Goal: Task Accomplishment & Management: Use online tool/utility

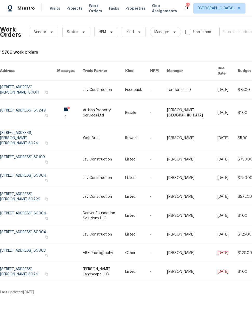
click at [93, 10] on span "Work Orders" at bounding box center [95, 8] width 13 height 10
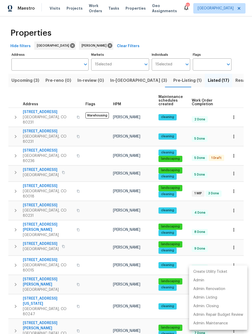
scroll to position [48, 0]
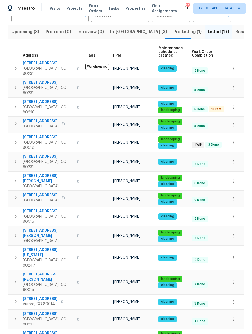
scroll to position [48, 0]
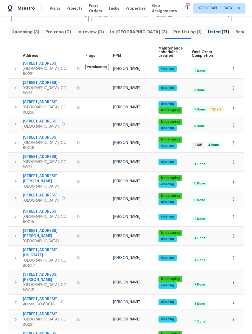
click at [237, 119] on button "button" at bounding box center [233, 124] width 11 height 11
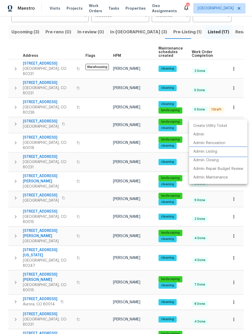
click at [212, 154] on li "Admin: Listing" at bounding box center [218, 151] width 58 height 9
click at [245, 236] on div at bounding box center [126, 167] width 252 height 334
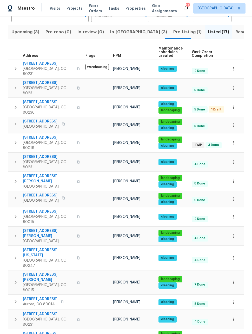
click at [236, 140] on icon "button" at bounding box center [234, 142] width 5 height 5
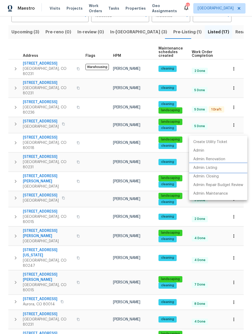
click at [208, 167] on p "Admin: Listing" at bounding box center [206, 167] width 24 height 5
click at [246, 251] on div at bounding box center [126, 167] width 252 height 334
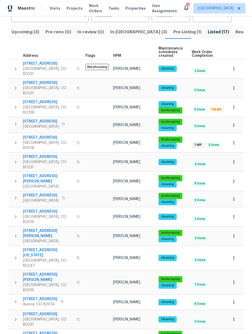
click at [234, 179] on icon "button" at bounding box center [234, 180] width 1 height 3
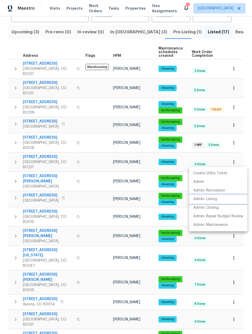
click at [208, 200] on p "Admin: Listing" at bounding box center [206, 198] width 24 height 5
click at [249, 263] on div at bounding box center [126, 167] width 252 height 334
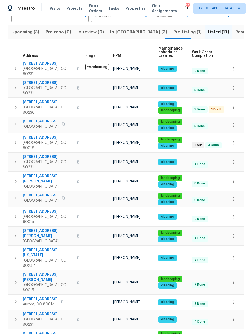
click at [233, 196] on icon "button" at bounding box center [234, 198] width 5 height 5
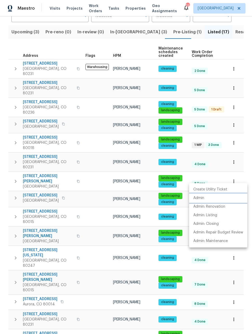
click at [202, 198] on p "Admin" at bounding box center [199, 197] width 11 height 5
click at [242, 268] on div at bounding box center [126, 167] width 252 height 334
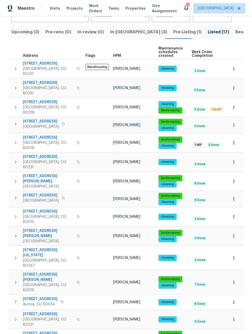
click at [233, 214] on icon "button" at bounding box center [234, 216] width 5 height 5
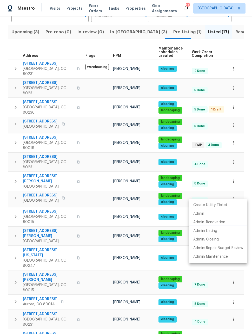
click at [208, 231] on p "Admin: Listing" at bounding box center [206, 230] width 24 height 5
click at [244, 269] on div at bounding box center [126, 167] width 252 height 334
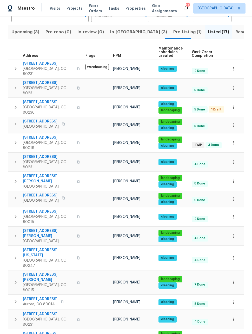
click at [235, 233] on icon "button" at bounding box center [234, 235] width 5 height 5
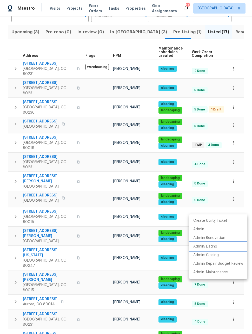
click at [208, 248] on p "Admin: Listing" at bounding box center [206, 246] width 24 height 5
click at [245, 199] on div at bounding box center [126, 167] width 252 height 334
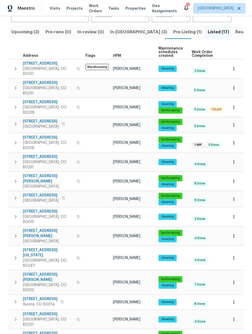
click at [236, 279] on icon "button" at bounding box center [234, 281] width 5 height 5
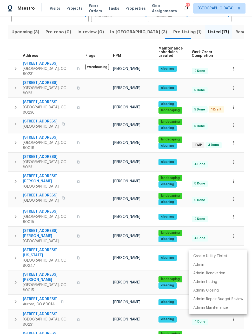
click at [209, 281] on p "Admin: Listing" at bounding box center [206, 281] width 24 height 5
click at [248, 234] on div at bounding box center [126, 167] width 252 height 334
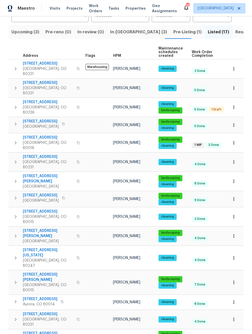
scroll to position [17, 0]
click at [236, 333] on icon "button" at bounding box center [234, 336] width 5 height 5
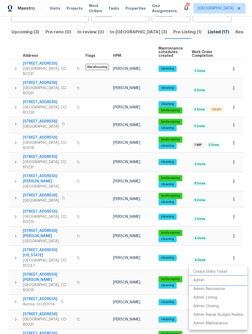
click at [201, 281] on p "Admin" at bounding box center [199, 279] width 11 height 5
click at [245, 253] on div at bounding box center [126, 167] width 252 height 334
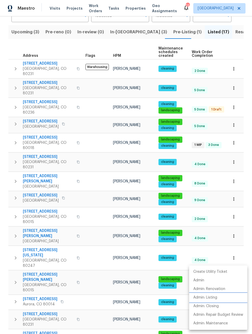
click at [210, 298] on p "Admin: Listing" at bounding box center [206, 297] width 24 height 5
click at [48, 320] on div at bounding box center [126, 167] width 252 height 334
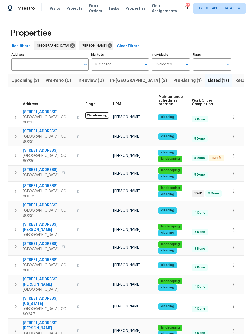
scroll to position [0, 0]
click at [236, 25] on div "Properties" at bounding box center [126, 33] width 236 height 17
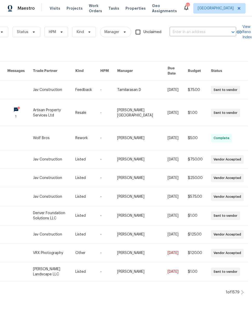
scroll to position [0, 50]
click at [244, 290] on icon at bounding box center [242, 292] width 3 height 4
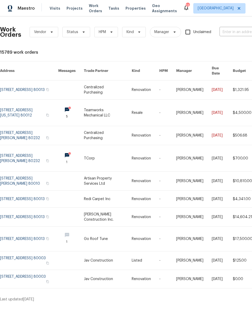
scroll to position [0, 0]
click at [24, 234] on link at bounding box center [29, 238] width 58 height 24
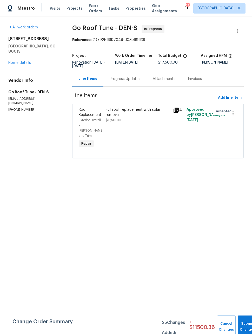
click at [24, 61] on link "Home details" at bounding box center [19, 63] width 23 height 4
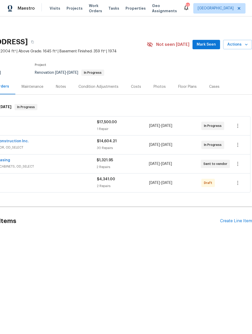
scroll to position [0, 42]
click at [238, 222] on div "Create Line Item" at bounding box center [236, 220] width 32 height 5
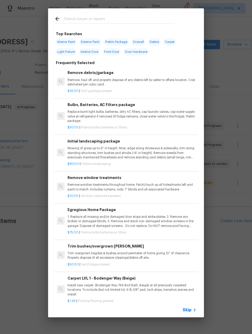
click at [132, 16] on input "text" at bounding box center [119, 20] width 110 height 8
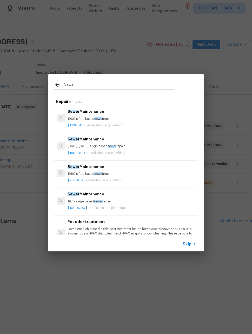
scroll to position [0, 0]
type input "S"
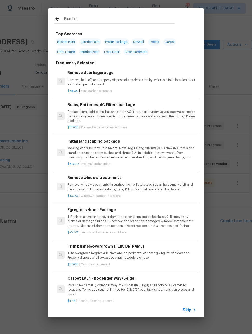
type input "Plumbing"
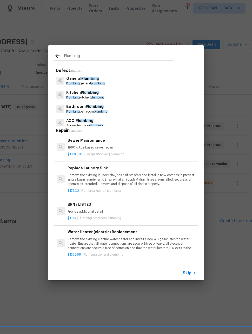
click at [102, 82] on span "plumbing" at bounding box center [98, 83] width 14 height 3
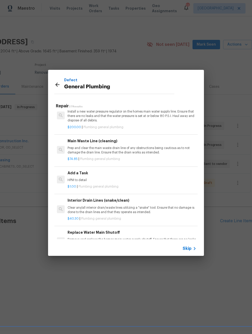
scroll to position [532, 0]
click at [150, 177] on p "HPM to detail" at bounding box center [132, 179] width 129 height 4
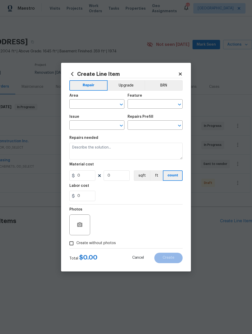
type input "Plumbing"
type input "General Plumbing"
type input "Add a Task $1.00"
type textarea "HPM to detail"
type input "1"
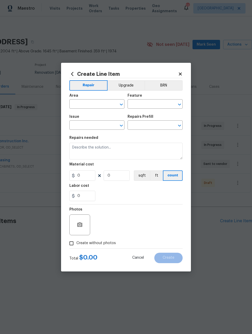
type input "1"
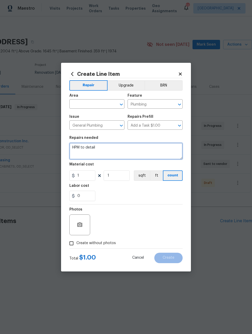
click at [110, 150] on textarea "HPM to detail" at bounding box center [125, 151] width 113 height 17
click at [109, 149] on textarea "HPM to detail" at bounding box center [125, 151] width 113 height 17
type textarea "H"
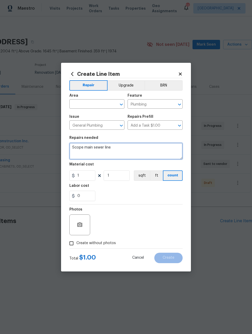
type textarea "Scope main sewer line"
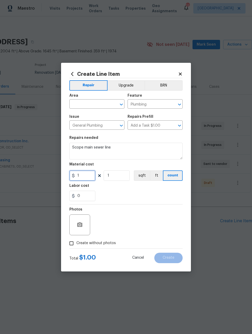
click at [92, 175] on input "1" at bounding box center [82, 175] width 26 height 10
type input "150"
click at [134, 218] on div "Photos" at bounding box center [125, 221] width 113 height 34
click at [97, 106] on input "text" at bounding box center [89, 104] width 41 height 8
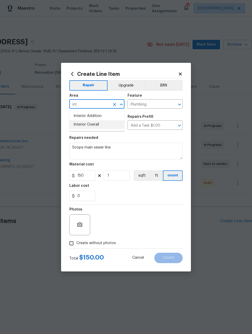
click at [100, 124] on li "Interior Overall" at bounding box center [96, 124] width 55 height 9
type input "Interior Overall"
click at [145, 193] on div "0" at bounding box center [125, 195] width 113 height 10
click at [74, 223] on button "button" at bounding box center [80, 224] width 12 height 12
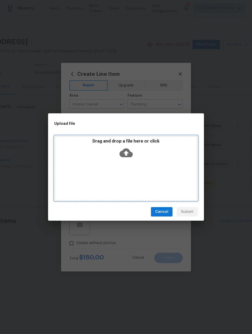
click at [158, 173] on div "Drag and drop a file here or click" at bounding box center [126, 168] width 144 height 65
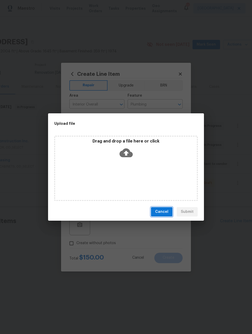
click at [166, 210] on span "Cancel" at bounding box center [161, 211] width 13 height 7
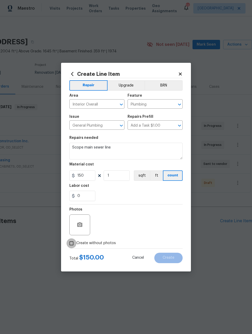
click at [69, 239] on input "Create without photos" at bounding box center [72, 243] width 10 height 10
checkbox input "true"
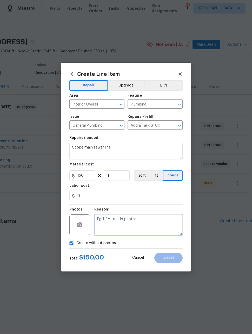
click at [159, 222] on textarea at bounding box center [138, 224] width 88 height 21
type textarea "Later"
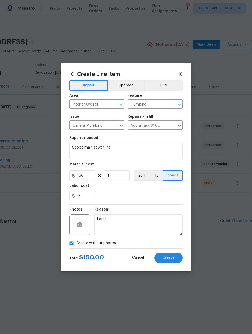
click at [155, 206] on div "Reason* Later" at bounding box center [138, 221] width 88 height 34
click at [177, 259] on button "Create" at bounding box center [169, 257] width 28 height 10
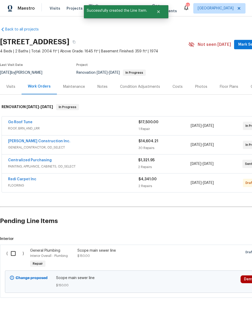
scroll to position [0, 0]
click at [15, 253] on input "checkbox" at bounding box center [15, 253] width 15 height 11
checkbox input "true"
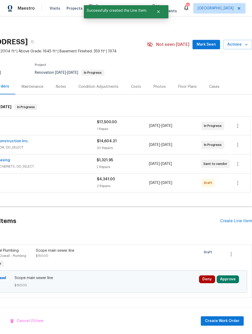
scroll to position [0, 42]
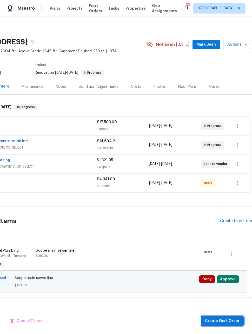
click at [232, 320] on span "Create Work Order" at bounding box center [222, 320] width 35 height 7
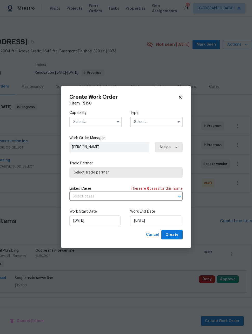
click at [105, 123] on input "text" at bounding box center [95, 122] width 53 height 10
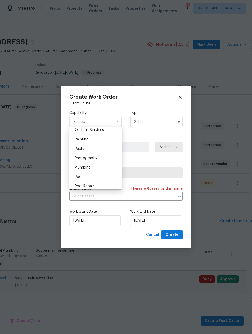
scroll to position [431, 0]
click at [108, 168] on div "Plumbing" at bounding box center [96, 166] width 50 height 9
type input "Plumbing"
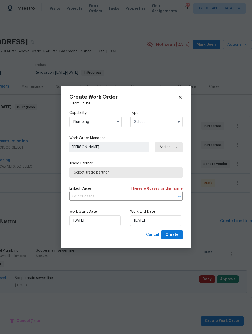
click at [161, 124] on input "text" at bounding box center [156, 122] width 53 height 10
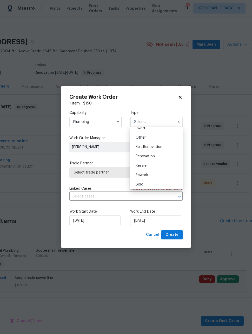
scroll to position [61, 0]
click at [155, 157] on div "Renovation" at bounding box center [157, 155] width 50 height 9
type input "Renovation"
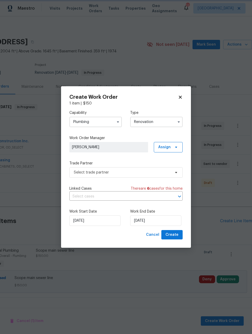
scroll to position [0, 0]
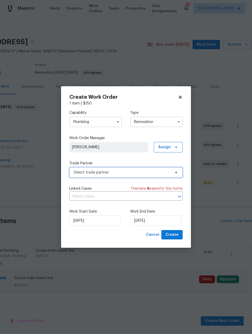
click at [126, 174] on span "Select trade partner" at bounding box center [122, 172] width 97 height 5
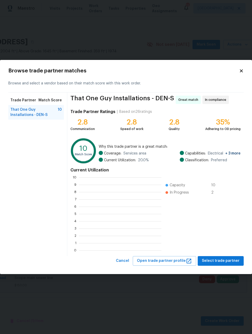
scroll to position [73, 82]
click at [242, 70] on icon at bounding box center [241, 70] width 5 height 5
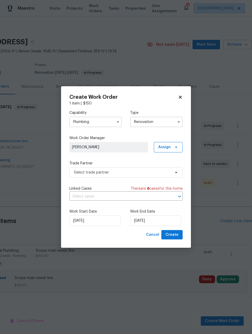
click at [166, 122] on input "Renovation" at bounding box center [156, 122] width 53 height 10
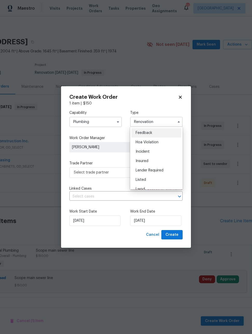
click at [100, 123] on input "Plumbing" at bounding box center [95, 122] width 53 height 10
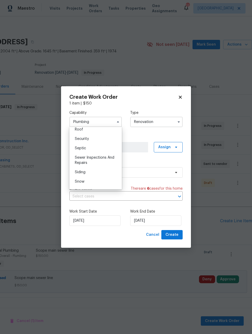
scroll to position [537, 0]
click at [113, 155] on span "Sewer Inspections And Repairs" at bounding box center [95, 157] width 40 height 9
type input "Sewer Inspections And Repairs"
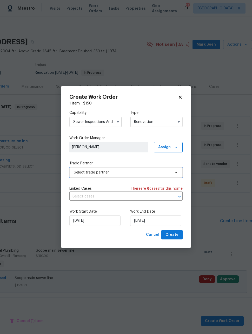
click at [151, 171] on span "Select trade partner" at bounding box center [122, 172] width 97 height 5
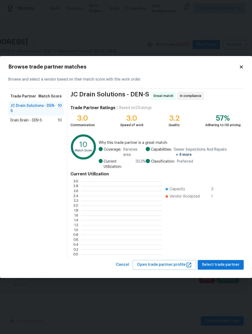
scroll to position [73, 81]
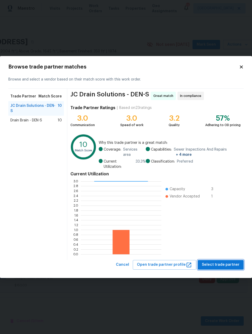
click at [229, 264] on span "Select trade partner" at bounding box center [221, 264] width 38 height 7
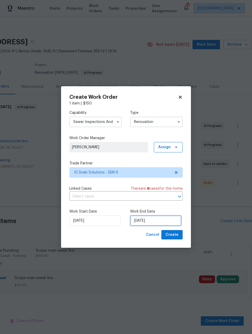
click at [167, 221] on input "9/19/2025" at bounding box center [155, 220] width 51 height 10
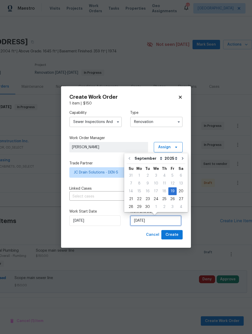
scroll to position [0, 0]
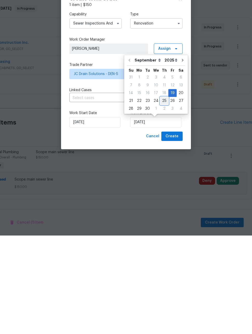
click at [163, 195] on div "25" at bounding box center [165, 198] width 8 height 7
type input "9/25/2025"
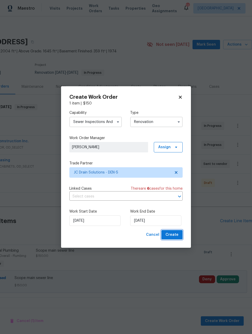
click at [176, 237] on span "Create" at bounding box center [172, 234] width 13 height 7
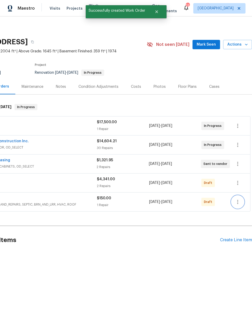
click at [235, 204] on icon "button" at bounding box center [238, 202] width 6 height 6
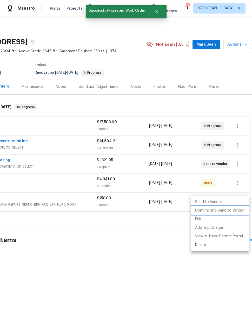
click at [218, 212] on li "Confirm and Send to Vendor" at bounding box center [220, 210] width 58 height 9
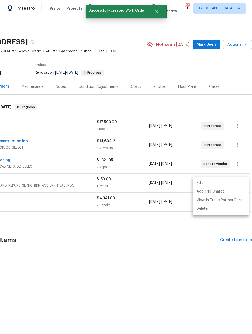
click at [161, 258] on div at bounding box center [126, 167] width 252 height 334
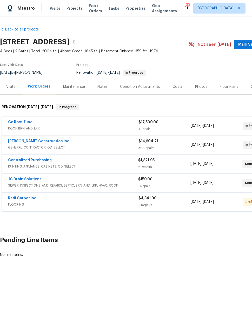
click at [77, 184] on span "SEWER_INSPECTIONS_AND_REPAIRS, SEPTIC, BRN_AND_LRR, HVAC, ROOF" at bounding box center [73, 185] width 130 height 5
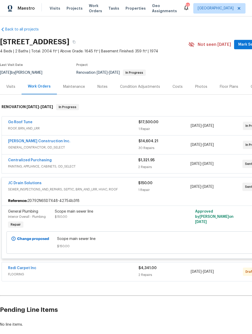
click at [188, 305] on h2 "Pending Line Items" at bounding box center [131, 309] width 262 height 24
click at [28, 10] on span "Maestro" at bounding box center [26, 8] width 17 height 5
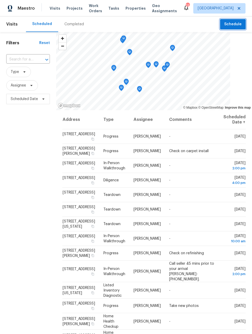
click at [238, 25] on span "Schedule" at bounding box center [233, 24] width 17 height 7
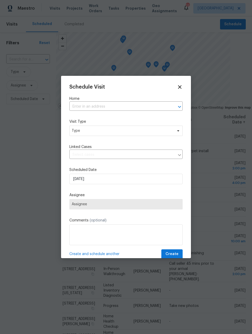
click at [152, 108] on input "text" at bounding box center [118, 107] width 99 height 8
type input "alton"
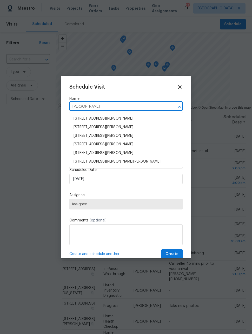
click at [147, 163] on li "4365 S Alton Way, Greenwood Village, CO 80111" at bounding box center [125, 161] width 113 height 9
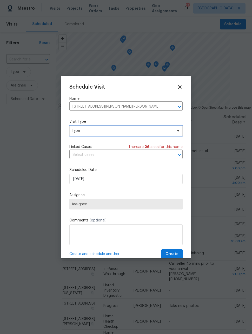
click at [140, 132] on span "Type" at bounding box center [122, 130] width 101 height 5
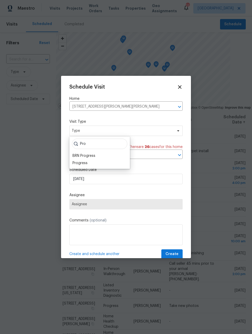
type input "Pro"
click at [87, 164] on div "Progress" at bounding box center [80, 162] width 15 height 5
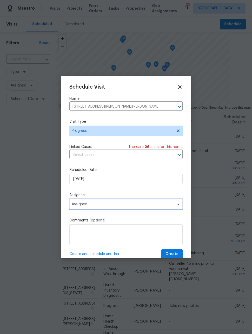
click at [98, 206] on span "Assignee" at bounding box center [123, 204] width 102 height 4
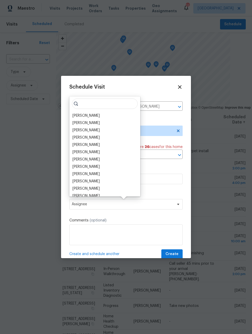
click at [91, 114] on div "[PERSON_NAME]" at bounding box center [86, 115] width 27 height 5
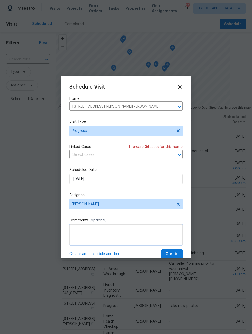
click at [141, 230] on textarea at bounding box center [125, 234] width 113 height 21
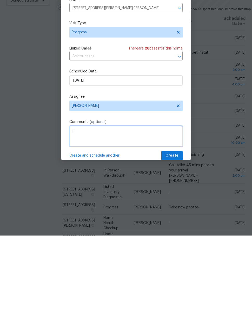
scroll to position [17, 0]
click at [84, 224] on textarea "Install switch plate cover" at bounding box center [125, 234] width 113 height 21
click at [159, 224] on textarea "Install switch plate cover" at bounding box center [125, 234] width 113 height 21
type textarea "Install new switch plate cover"
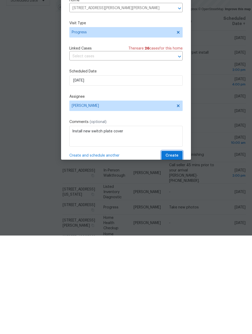
click at [173, 251] on span "Create" at bounding box center [172, 254] width 13 height 7
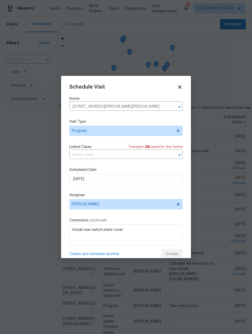
scroll to position [0, 0]
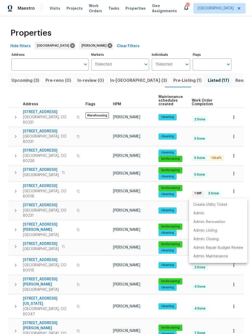
scroll to position [17, 0]
click at [210, 233] on p "Admin: Listing" at bounding box center [206, 230] width 24 height 5
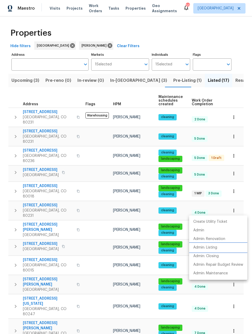
scroll to position [0, 0]
click at [234, 164] on div at bounding box center [126, 167] width 252 height 334
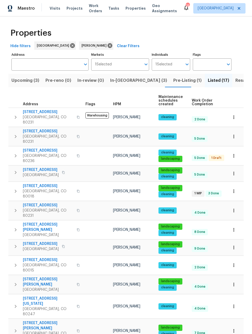
click at [233, 171] on icon "button" at bounding box center [234, 173] width 5 height 5
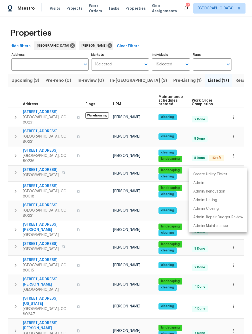
click at [201, 184] on p "Admin" at bounding box center [199, 182] width 11 height 5
click at [231, 27] on div at bounding box center [126, 167] width 252 height 334
